Goal: Task Accomplishment & Management: Manage account settings

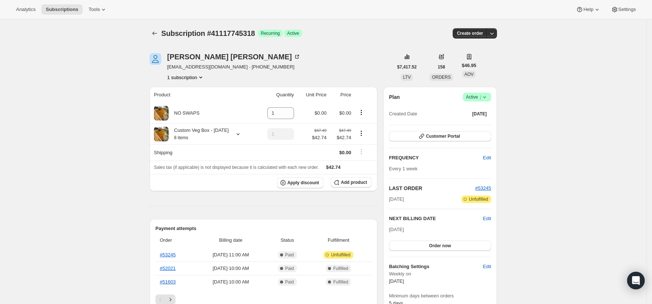
click at [156, 30] on icon "Subscriptions" at bounding box center [154, 33] width 7 height 7
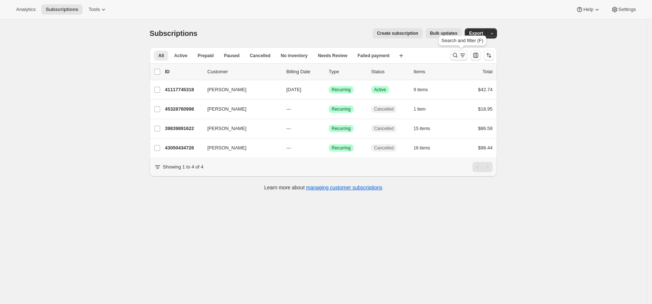
click at [459, 52] on icon "Search and filter results" at bounding box center [455, 55] width 7 height 7
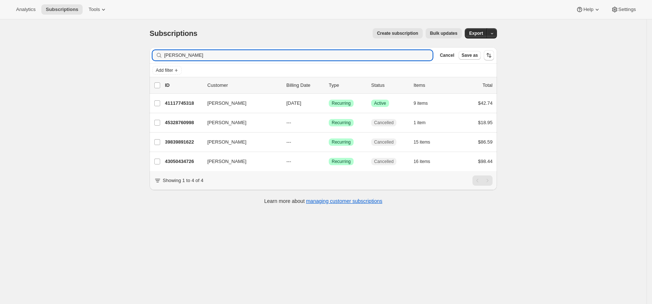
drag, startPoint x: 191, startPoint y: 59, endPoint x: 118, endPoint y: 56, distance: 72.8
click at [118, 56] on div "Subscriptions. This page is ready Subscriptions Create subscription Bulk update…" at bounding box center [323, 171] width 647 height 304
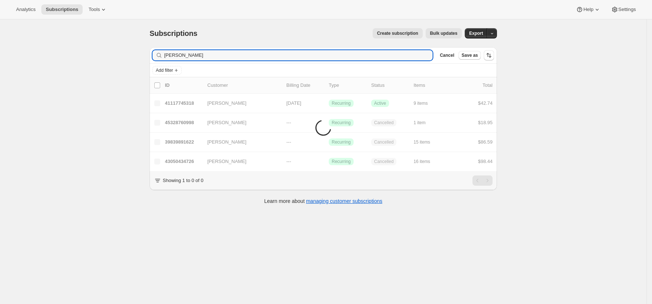
type input "david"
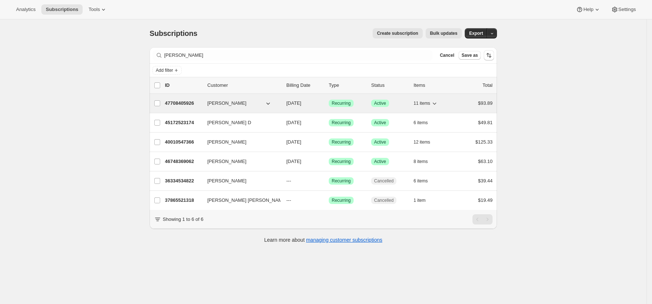
click at [180, 102] on p "47708405926" at bounding box center [183, 103] width 37 height 7
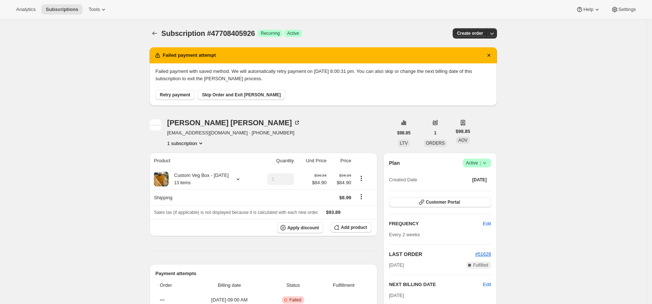
click at [181, 95] on span "Retry payment" at bounding box center [175, 95] width 30 height 6
drag, startPoint x: 235, startPoint y: 134, endPoint x: 169, endPoint y: 135, distance: 66.2
click at [169, 135] on div "DAVID STEWART fonteneaumathilde@gmail.com · +64279097538 1 subscription" at bounding box center [271, 133] width 243 height 28
copy span "fonteneaumathilde@gmail.com"
drag, startPoint x: 250, startPoint y: 94, endPoint x: 266, endPoint y: 94, distance: 16.1
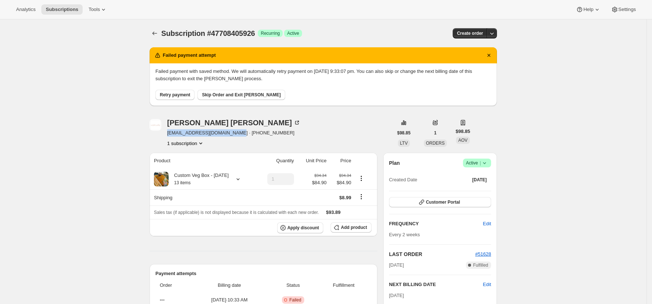
click at [252, 93] on span "Skip Order and Exit Dunning" at bounding box center [241, 95] width 79 height 6
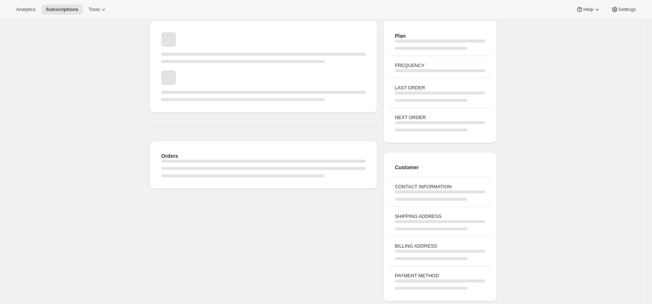
scroll to position [146, 0]
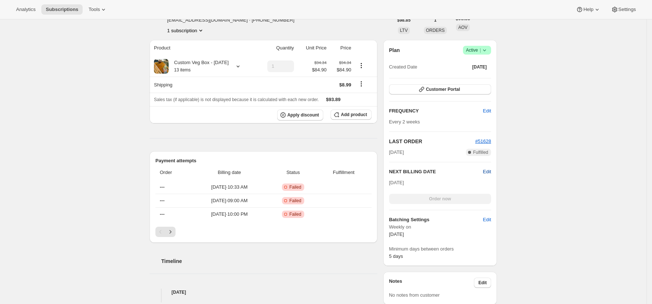
click at [491, 173] on span "Edit" at bounding box center [487, 171] width 8 height 7
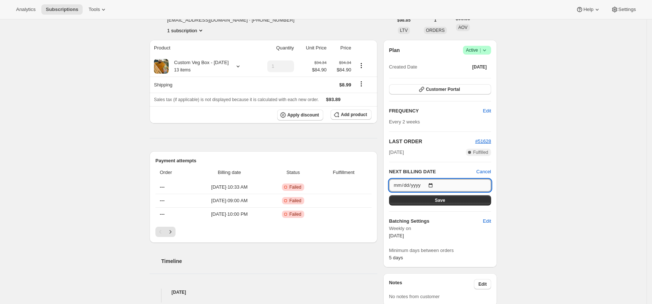
click at [434, 185] on input "2025-10-25" at bounding box center [440, 185] width 102 height 12
type input "2025-10-18"
click at [440, 202] on span "Save" at bounding box center [440, 200] width 10 height 6
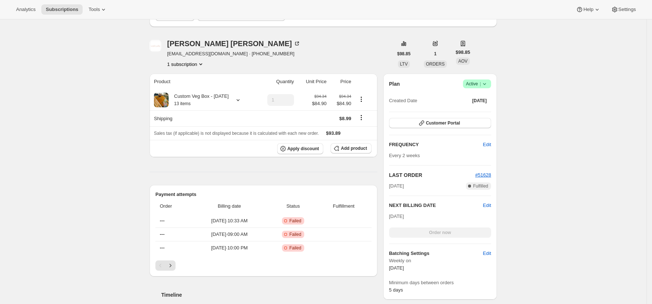
scroll to position [0, 0]
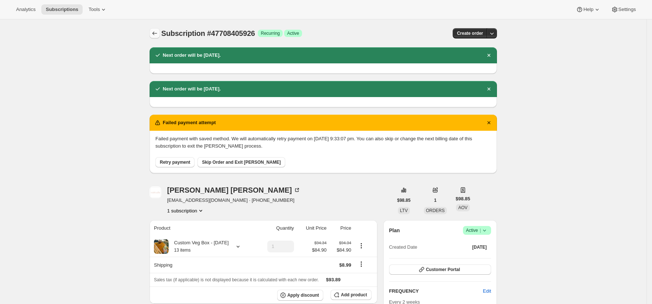
click at [157, 30] on icon "Subscriptions" at bounding box center [154, 33] width 7 height 7
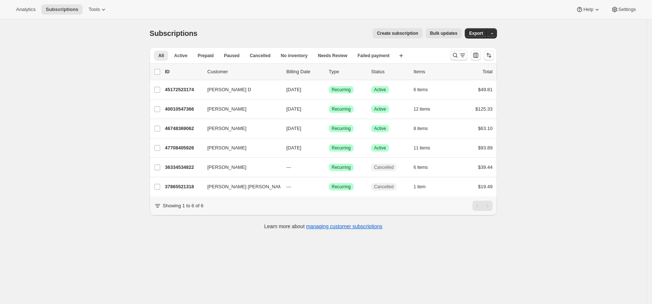
click at [457, 54] on icon "Search and filter results" at bounding box center [455, 55] width 7 height 7
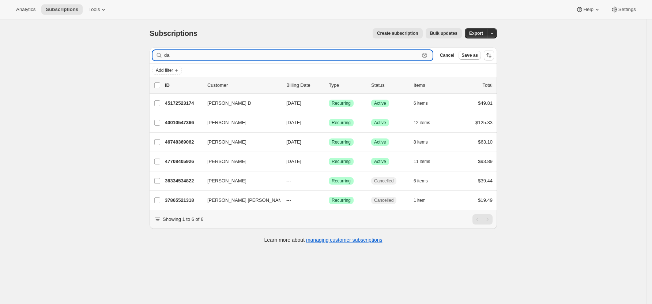
type input "d"
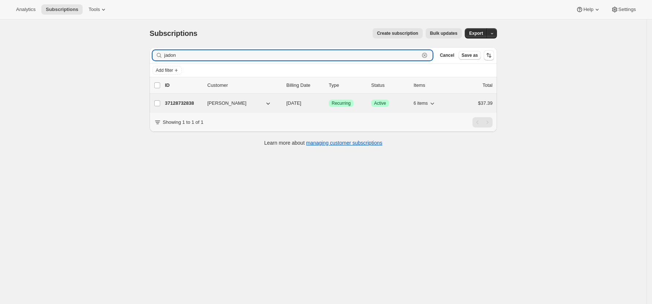
type input "jadon"
click at [186, 104] on p "37128732838" at bounding box center [183, 103] width 37 height 7
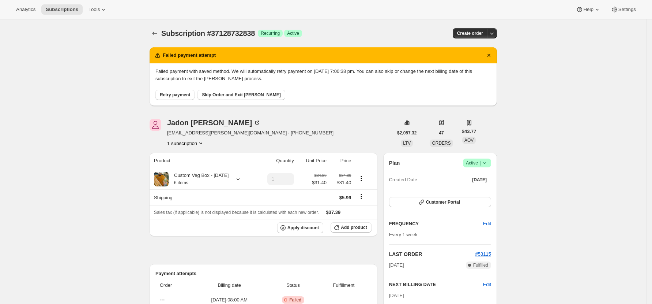
click at [168, 94] on span "Retry payment" at bounding box center [175, 95] width 30 height 6
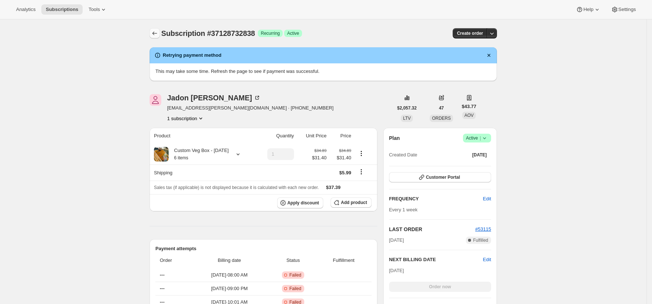
click at [157, 34] on icon "Subscriptions" at bounding box center [154, 33] width 7 height 7
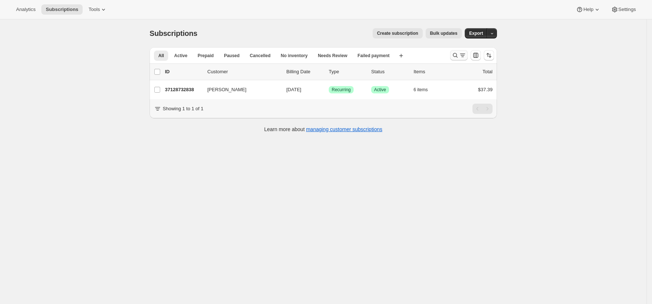
click at [457, 56] on icon "Search and filter results" at bounding box center [455, 55] width 7 height 7
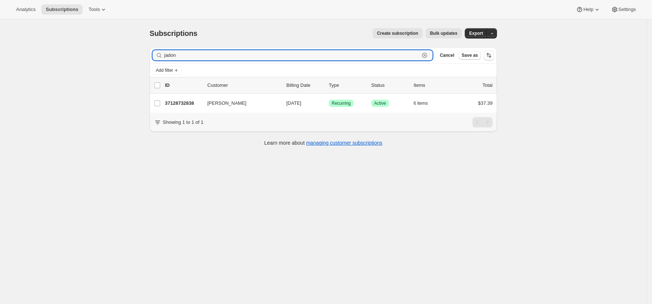
drag, startPoint x: 188, startPoint y: 56, endPoint x: 124, endPoint y: 57, distance: 63.7
click at [126, 56] on div "Subscriptions. This page is ready Subscriptions Create subscription Bulk update…" at bounding box center [323, 171] width 647 height 304
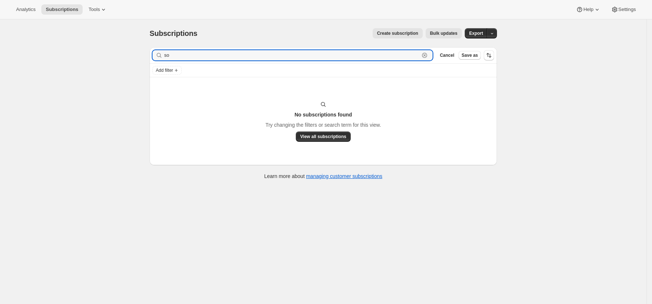
type input "s"
type input "jadon"
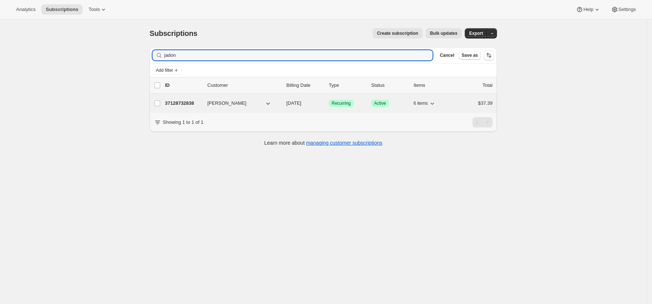
click at [169, 102] on p "37128732838" at bounding box center [183, 103] width 37 height 7
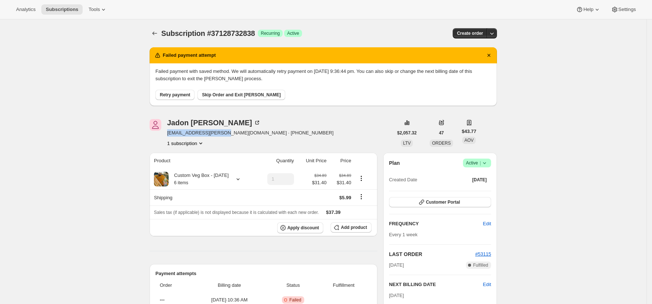
drag, startPoint x: 221, startPoint y: 132, endPoint x: 168, endPoint y: 134, distance: 53.1
click at [168, 134] on div "Jadon Steven jadon.steven@gmail.com · +6494902885 1 subscription" at bounding box center [271, 133] width 243 height 28
copy span "jadon.steven@gmail.com"
click at [226, 96] on span "Skip Order and Exit [PERSON_NAME]" at bounding box center [241, 95] width 79 height 6
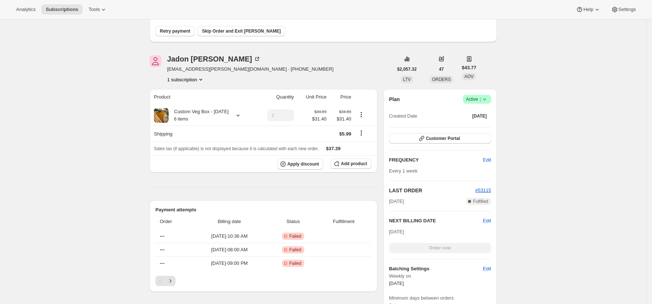
scroll to position [146, 0]
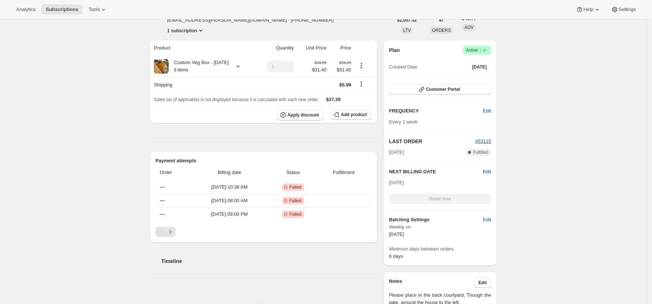
click at [489, 171] on span "Edit" at bounding box center [487, 171] width 8 height 7
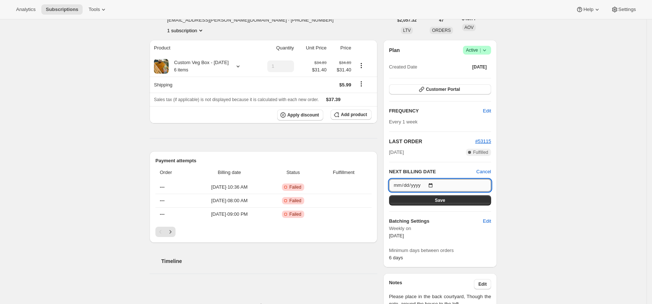
click at [434, 187] on input "[DATE]" at bounding box center [440, 185] width 102 height 12
drag, startPoint x: 645, startPoint y: 225, endPoint x: 517, endPoint y: 139, distance: 154.6
click at [645, 225] on div "Subscription #37128732838. This page is ready Subscription #37128732838 Success…" at bounding box center [323, 193] width 647 height 640
click at [490, 169] on span "Cancel" at bounding box center [484, 171] width 15 height 7
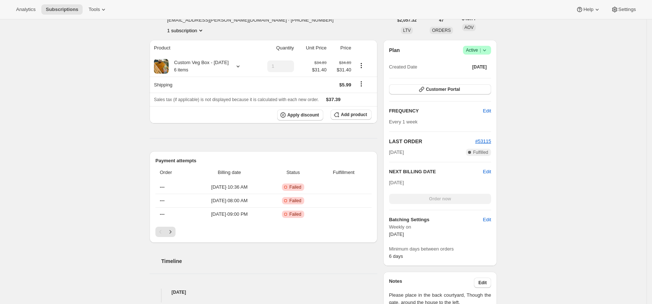
scroll to position [0, 0]
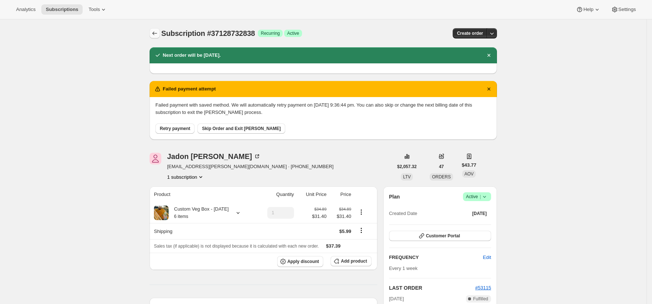
click at [156, 35] on icon "Subscriptions" at bounding box center [154, 33] width 7 height 7
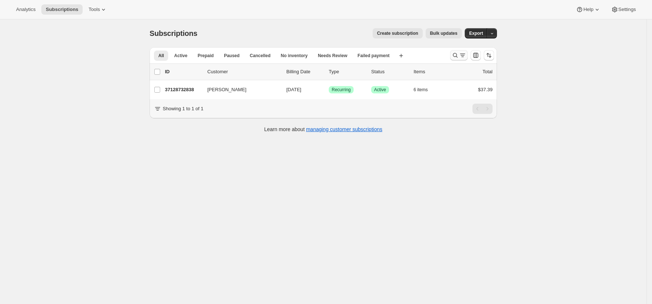
click at [459, 51] on button "Search and filter results" at bounding box center [459, 55] width 18 height 10
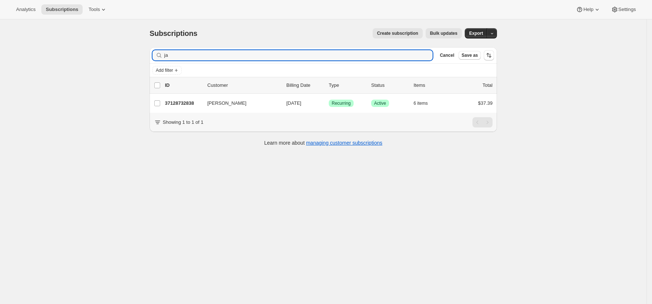
type input "j"
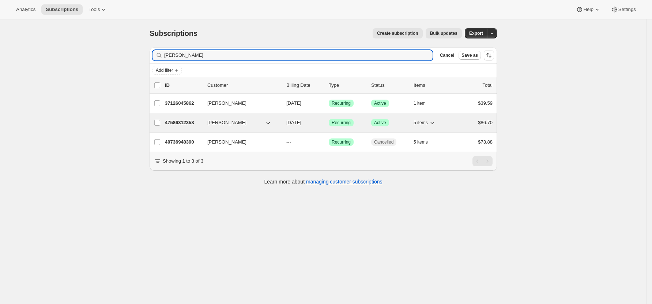
type input "sophie"
click at [182, 122] on p "47586312358" at bounding box center [183, 122] width 37 height 7
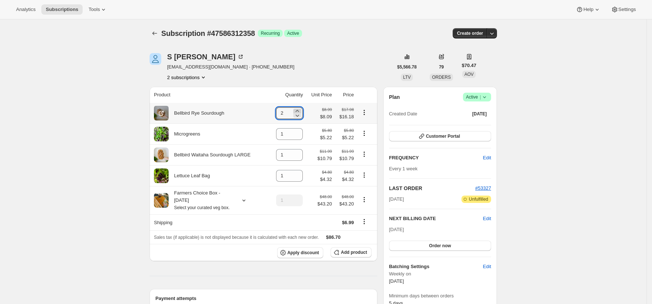
click at [299, 110] on icon at bounding box center [297, 110] width 7 height 7
click at [301, 115] on icon at bounding box center [297, 115] width 7 height 7
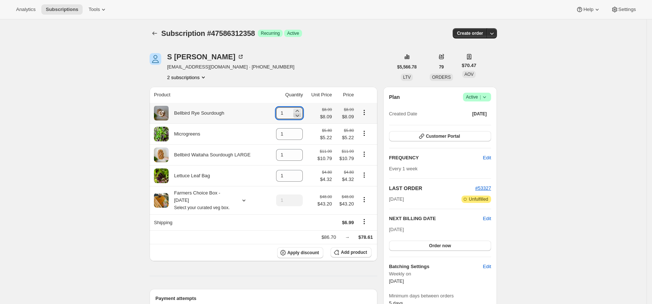
click at [301, 115] on icon at bounding box center [297, 115] width 7 height 7
type input "0"
click at [300, 151] on icon at bounding box center [297, 152] width 7 height 7
type input "2"
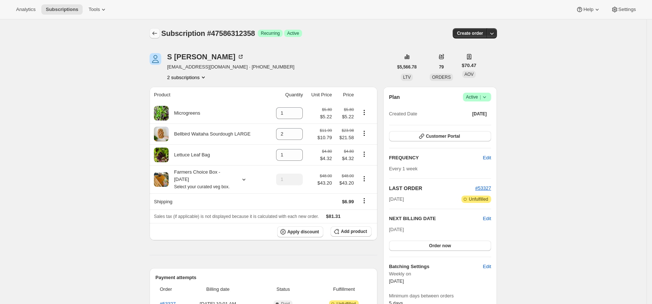
click at [156, 33] on icon "Subscriptions" at bounding box center [155, 33] width 5 height 4
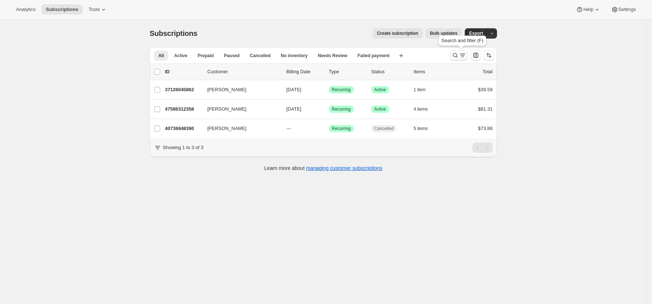
click at [455, 54] on icon "Search and filter results" at bounding box center [455, 55] width 7 height 7
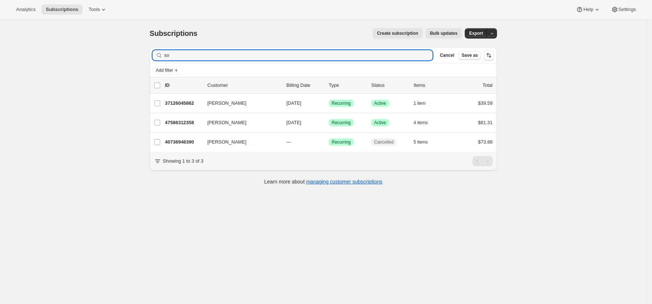
type input "s"
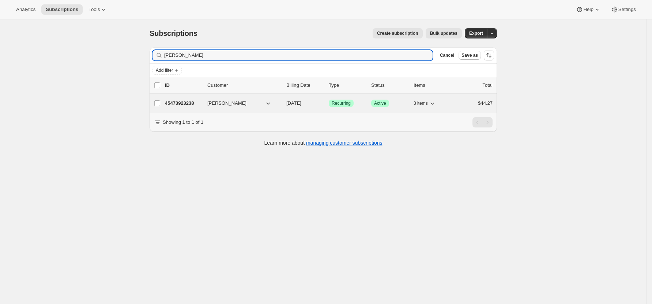
type input "jess bar"
click at [182, 104] on p "45473923238" at bounding box center [183, 103] width 37 height 7
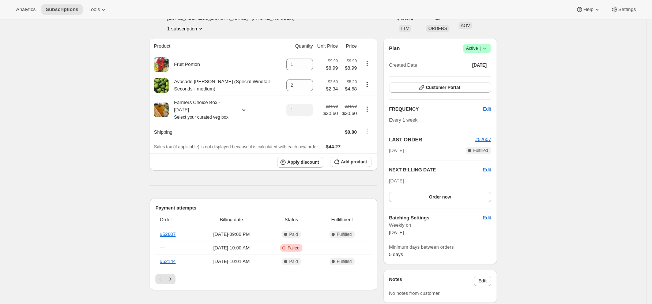
scroll to position [97, 0]
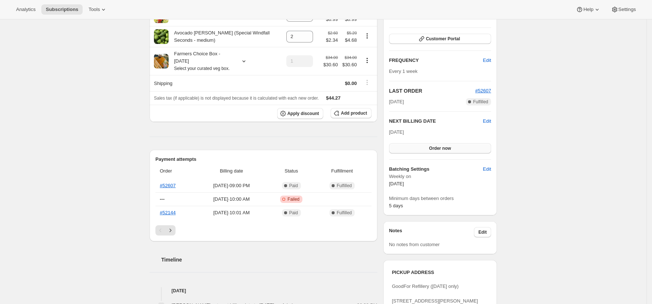
click at [451, 149] on span "Order now" at bounding box center [440, 148] width 22 height 6
click at [452, 149] on span "Click to confirm" at bounding box center [440, 148] width 33 height 6
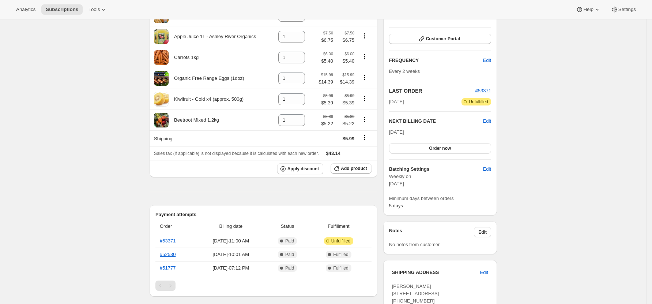
scroll to position [49, 0]
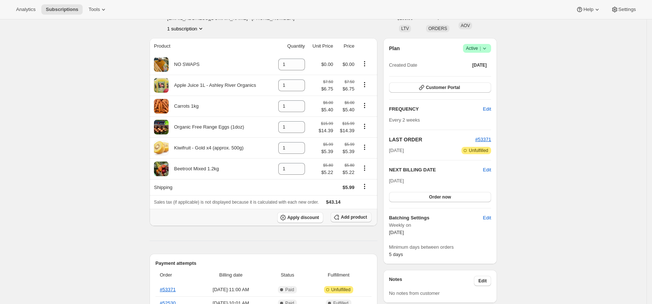
click at [353, 220] on span "Add product" at bounding box center [354, 217] width 26 height 6
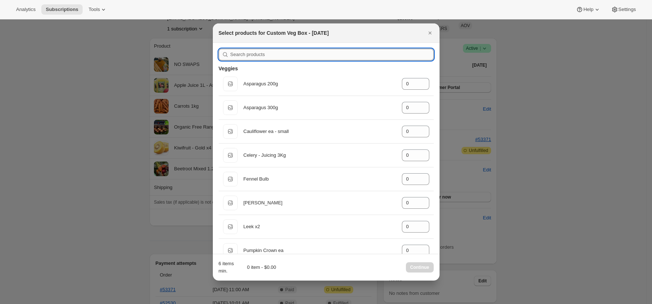
click at [260, 55] on input ":rea:" at bounding box center [332, 55] width 203 height 12
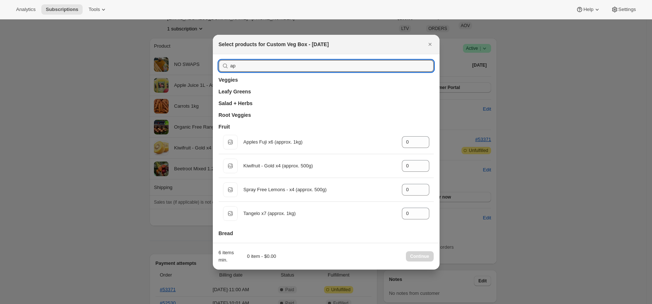
type input "a"
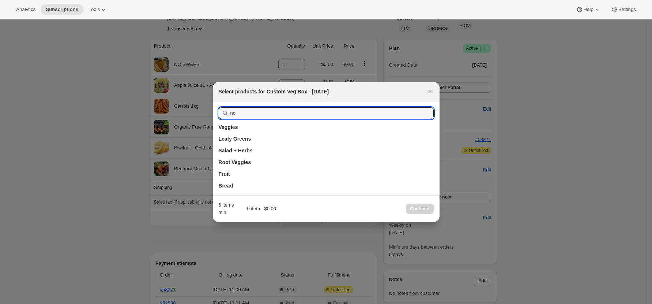
type input "n"
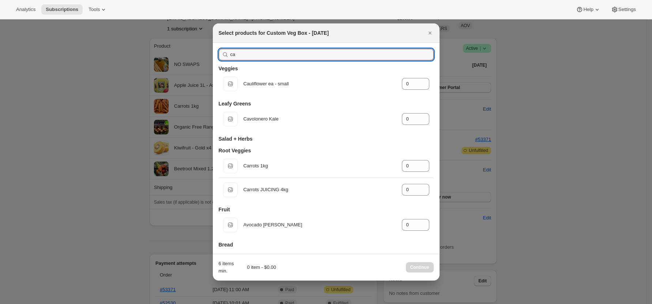
type input "c"
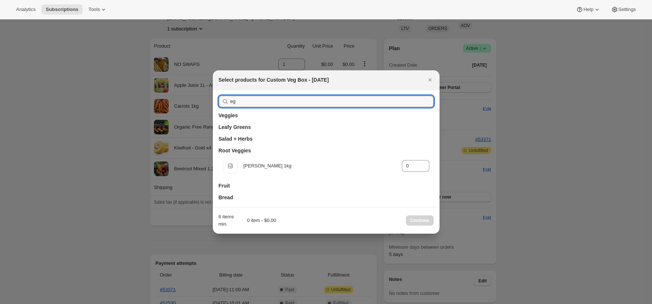
type input "e"
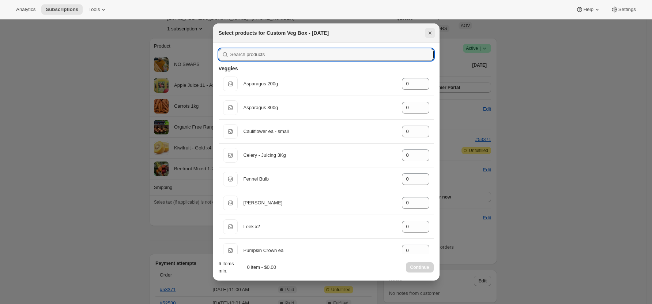
click at [430, 33] on icon "Close" at bounding box center [429, 32] width 3 height 3
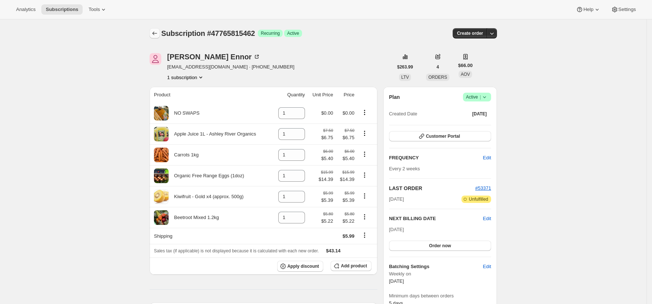
click at [157, 34] on icon "Subscriptions" at bounding box center [154, 33] width 7 height 7
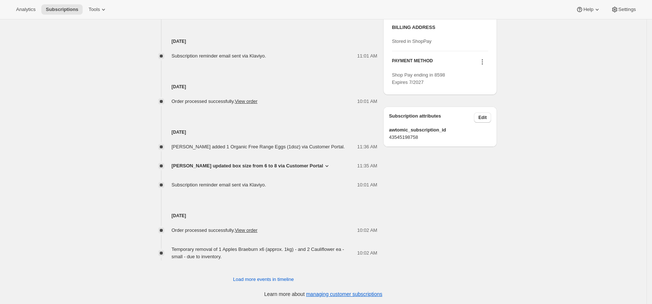
scroll to position [391, 0]
click at [243, 280] on span "Load more events in timeline" at bounding box center [263, 277] width 61 height 7
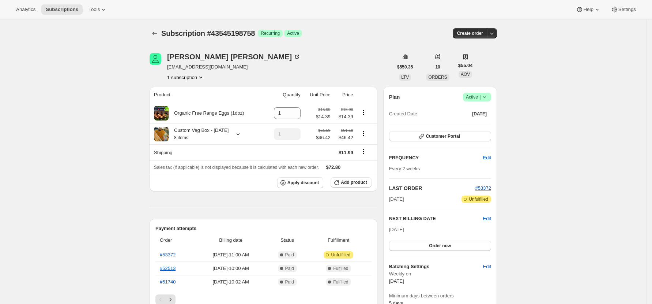
scroll to position [97, 0]
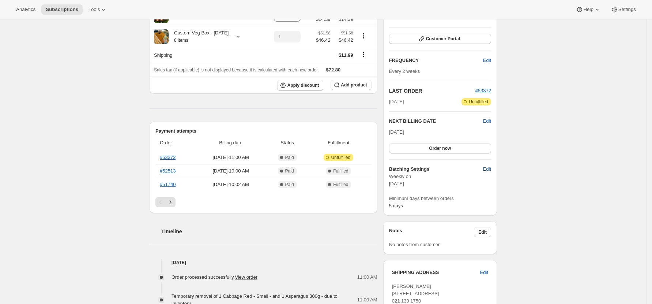
click at [491, 170] on span "Edit" at bounding box center [487, 168] width 8 height 7
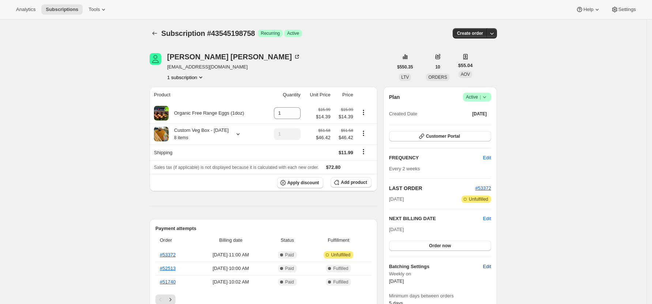
select select "WEEKDAY"
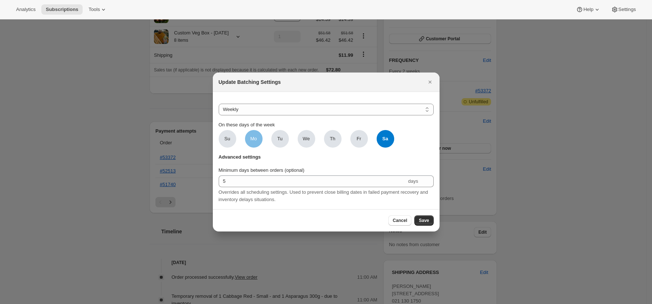
click at [253, 137] on span "Mo" at bounding box center [253, 138] width 7 height 7
click at [0, 0] on input "Mo" at bounding box center [0, 0] width 0 height 0
click at [389, 135] on span "Sa" at bounding box center [386, 139] width 18 height 18
click input "Sa" at bounding box center [0, 0] width 0 height 0
click at [427, 223] on span "Save" at bounding box center [424, 220] width 10 height 6
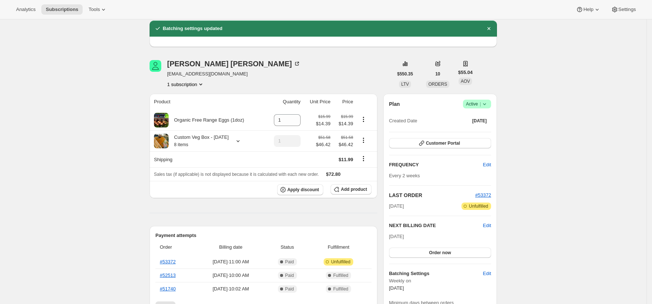
scroll to position [97, 0]
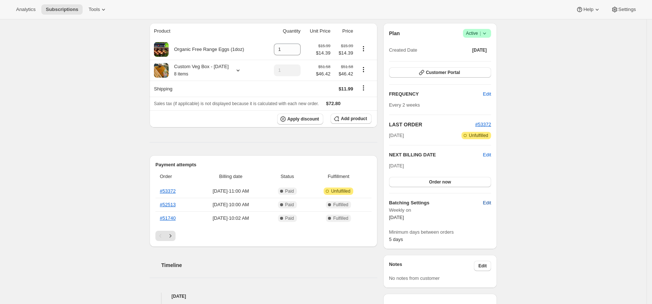
click at [490, 201] on span "Edit" at bounding box center [487, 202] width 8 height 7
select select "WEEKDAY"
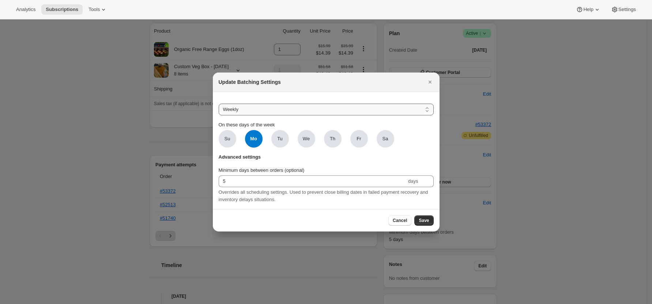
click at [254, 104] on select "Do not batch Weekly Monthly Yearly" at bounding box center [326, 110] width 215 height 12
click at [402, 223] on span "Cancel" at bounding box center [400, 220] width 14 height 6
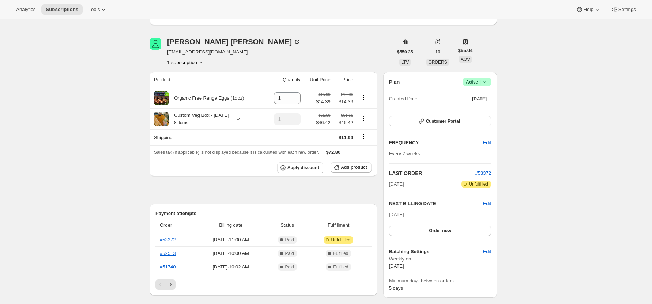
scroll to position [0, 0]
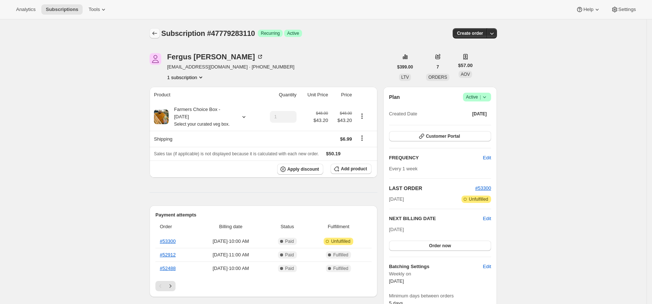
click at [156, 31] on icon "Subscriptions" at bounding box center [154, 33] width 7 height 7
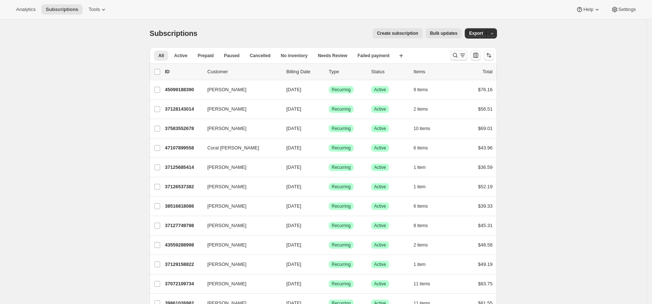
click at [456, 53] on icon "Search and filter results" at bounding box center [455, 55] width 7 height 7
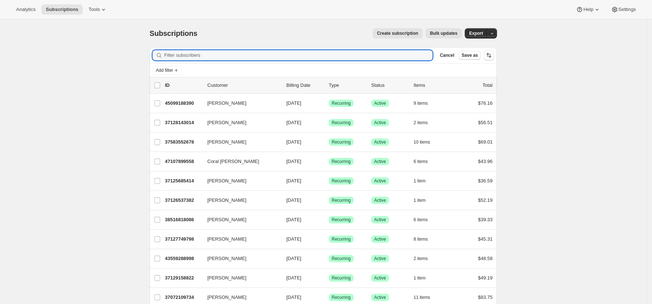
paste input "stephaniebeattie13@gmail.com"
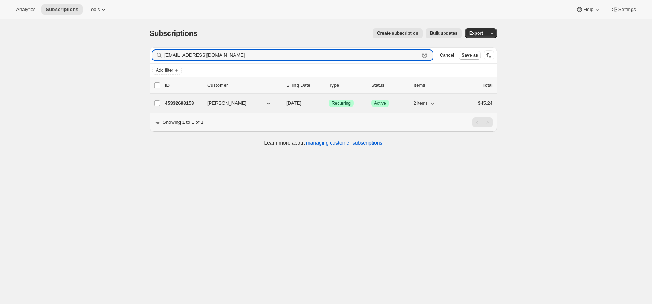
type input "stephaniebeattie13@gmail.com"
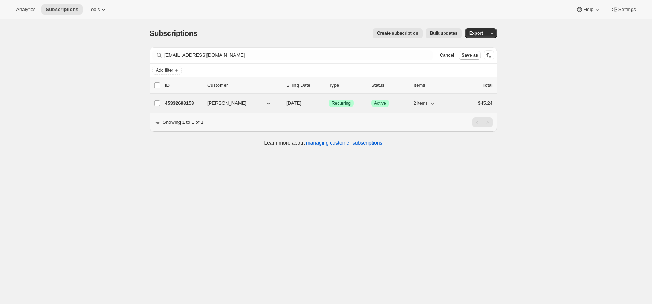
click at [175, 104] on p "45332693158" at bounding box center [183, 103] width 37 height 7
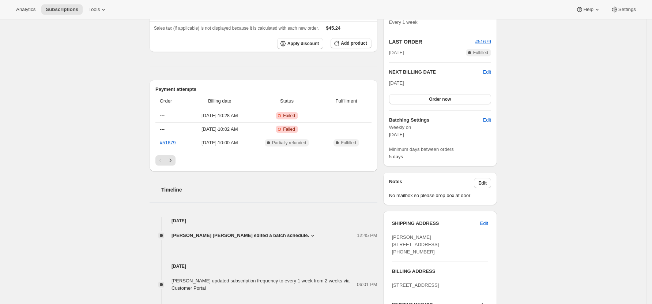
scroll to position [195, 0]
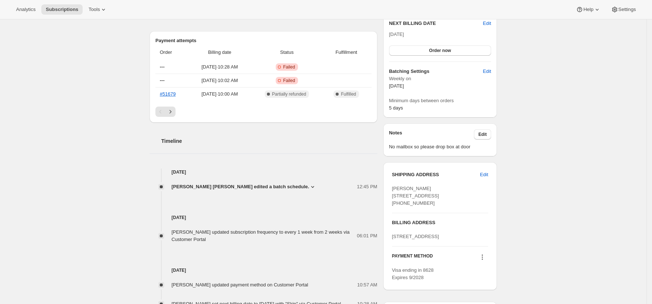
click at [289, 189] on span "Dominique Elise Schacherer edited a batch schedule." at bounding box center [241, 186] width 138 height 7
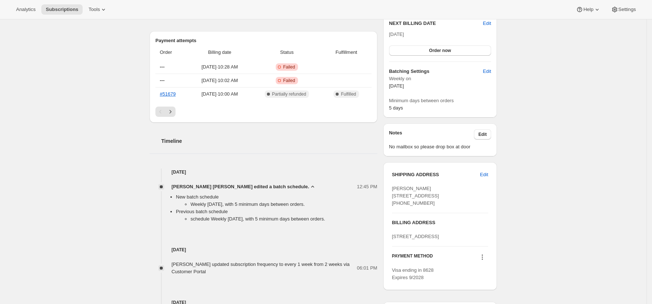
click at [117, 214] on div "Subscription #45332693158. This page is ready Subscription #45332693158 Success…" at bounding box center [323, 194] width 647 height 741
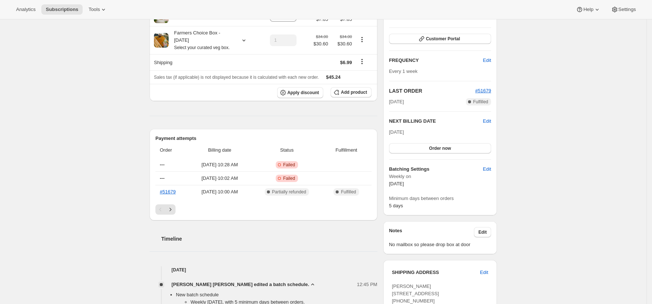
scroll to position [49, 0]
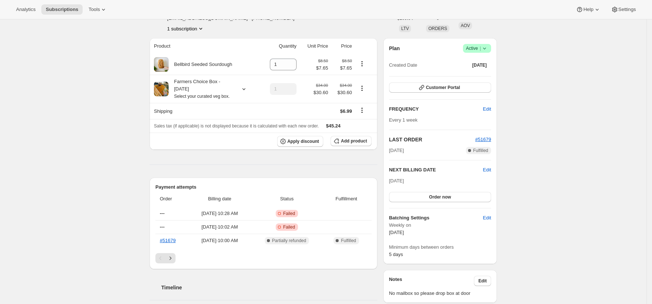
click at [491, 219] on span "Edit" at bounding box center [487, 217] width 8 height 7
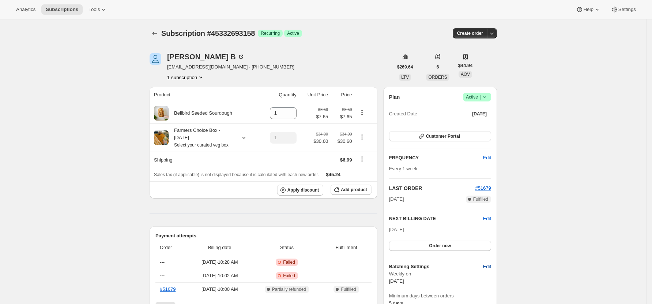
select select "WEEKDAY"
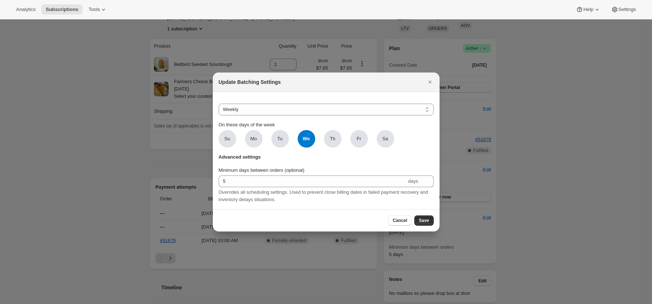
drag, startPoint x: 385, startPoint y: 135, endPoint x: 376, endPoint y: 137, distance: 9.9
click at [386, 135] on span "Sa" at bounding box center [386, 138] width 6 height 7
click at [0, 0] on input "Sa" at bounding box center [0, 0] width 0 height 0
click at [302, 138] on span "We" at bounding box center [307, 139] width 18 height 18
click input "We" at bounding box center [0, 0] width 0 height 0
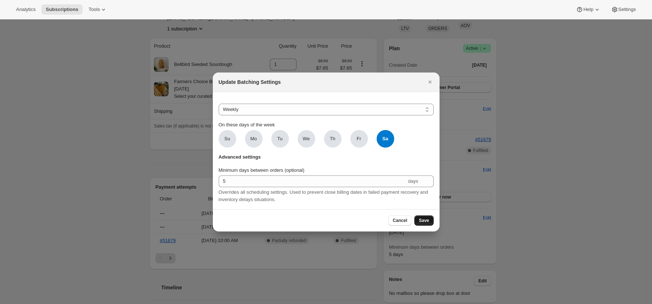
click at [426, 223] on span "Save" at bounding box center [424, 220] width 10 height 6
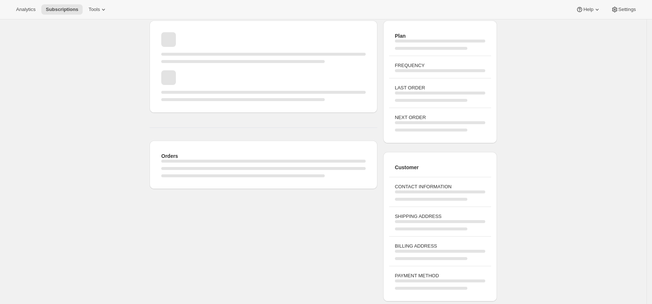
scroll to position [49, 0]
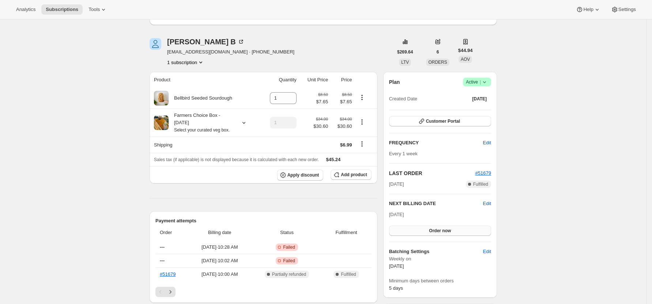
click at [429, 229] on button "Order now" at bounding box center [440, 230] width 102 height 10
click at [429, 229] on span "Click to confirm" at bounding box center [440, 231] width 33 height 6
click at [489, 203] on span "Edit" at bounding box center [487, 203] width 8 height 7
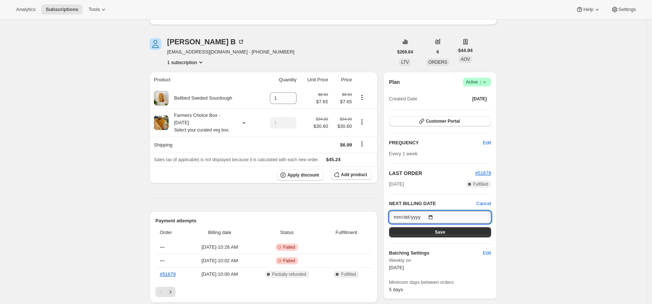
click at [436, 217] on input "2025-10-25" at bounding box center [440, 217] width 102 height 12
type input "2025-10-18"
drag, startPoint x: 450, startPoint y: 233, endPoint x: 539, endPoint y: 232, distance: 88.9
click at [450, 233] on button "Save" at bounding box center [440, 232] width 102 height 10
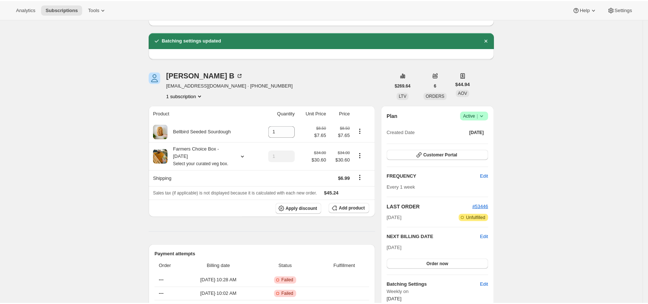
scroll to position [0, 0]
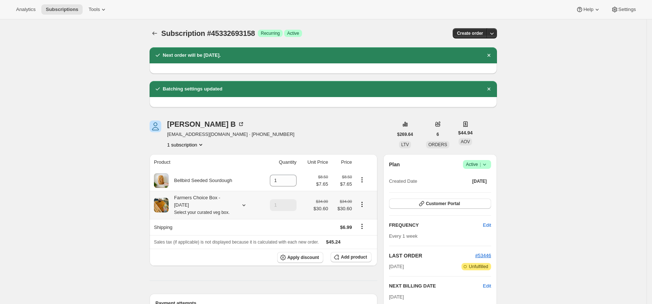
click at [246, 206] on icon at bounding box center [243, 204] width 7 height 7
